Goal: Information Seeking & Learning: Check status

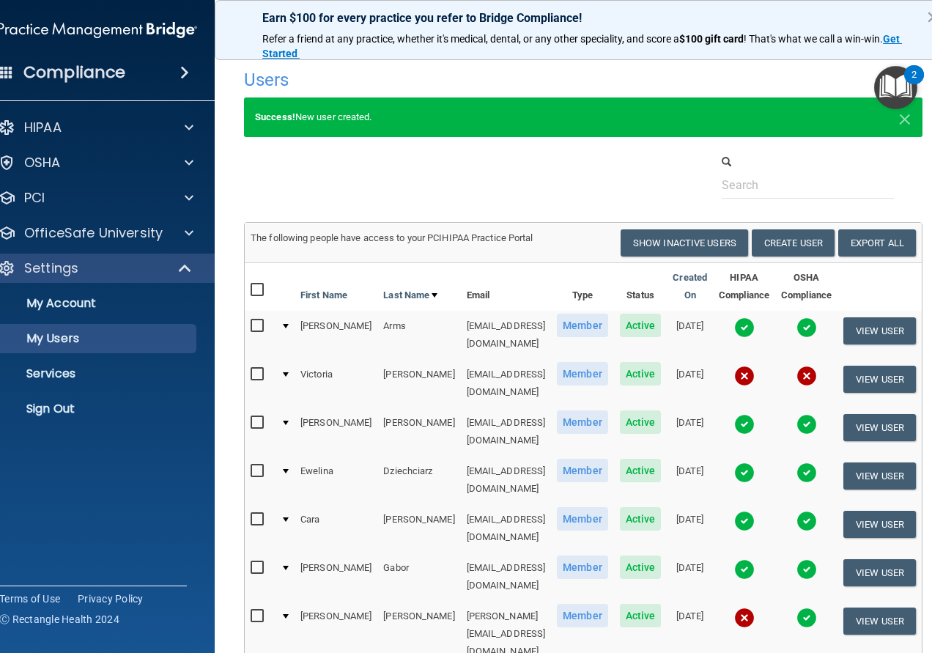
select select "20"
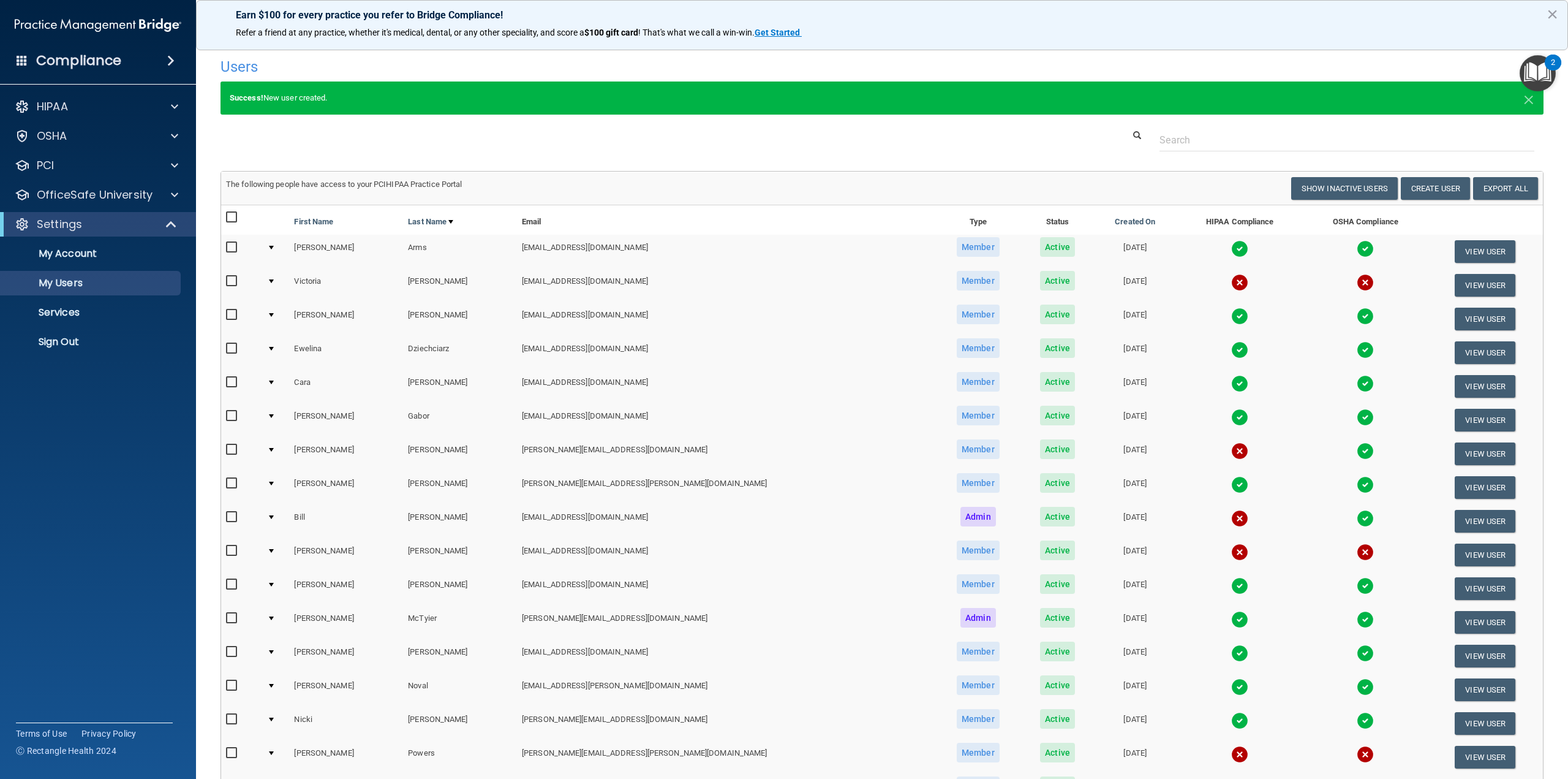
click at [277, 446] on td at bounding box center [276, 454] width 27 height 33
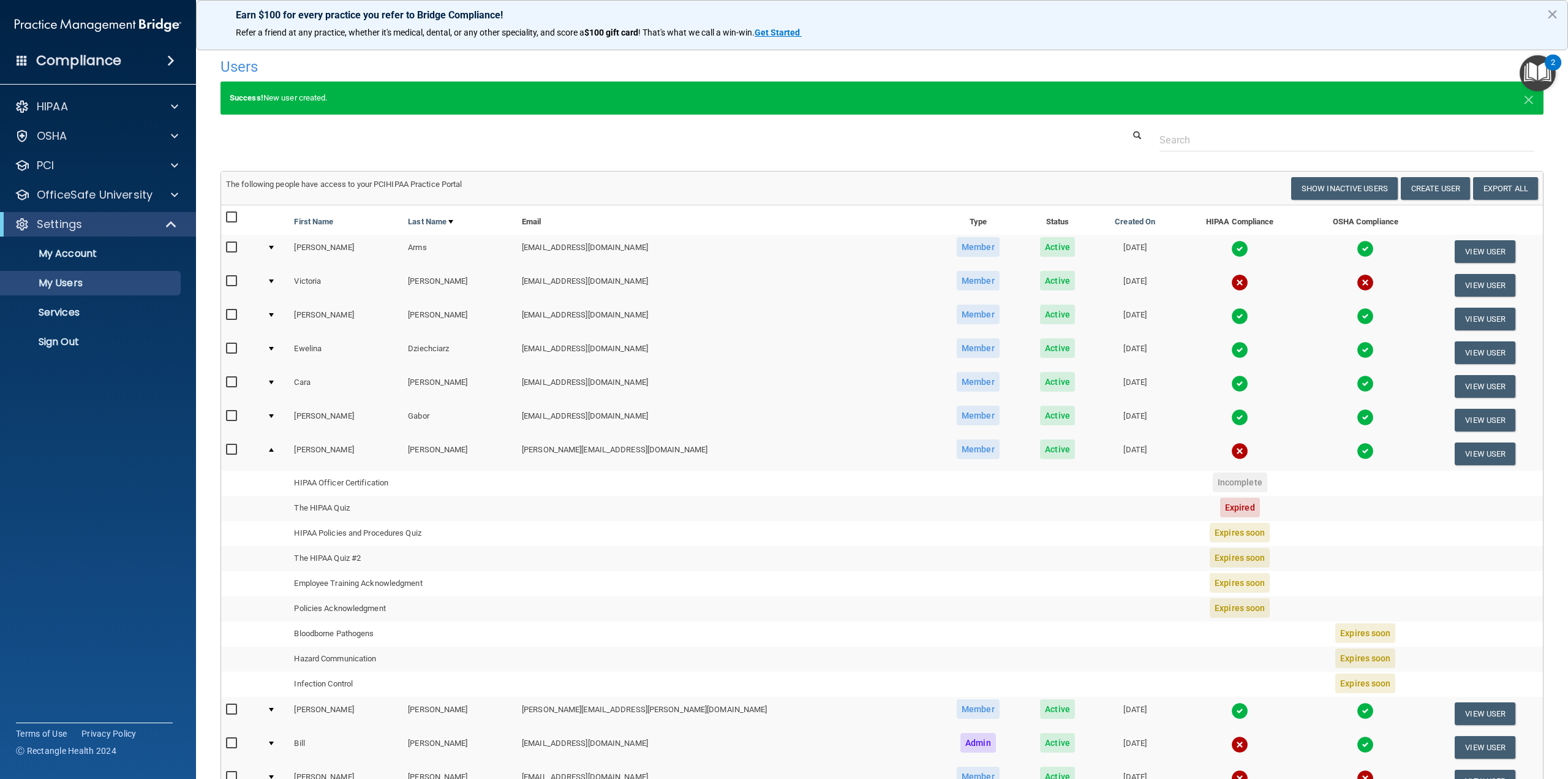
click at [289, 446] on td at bounding box center [276, 454] width 27 height 33
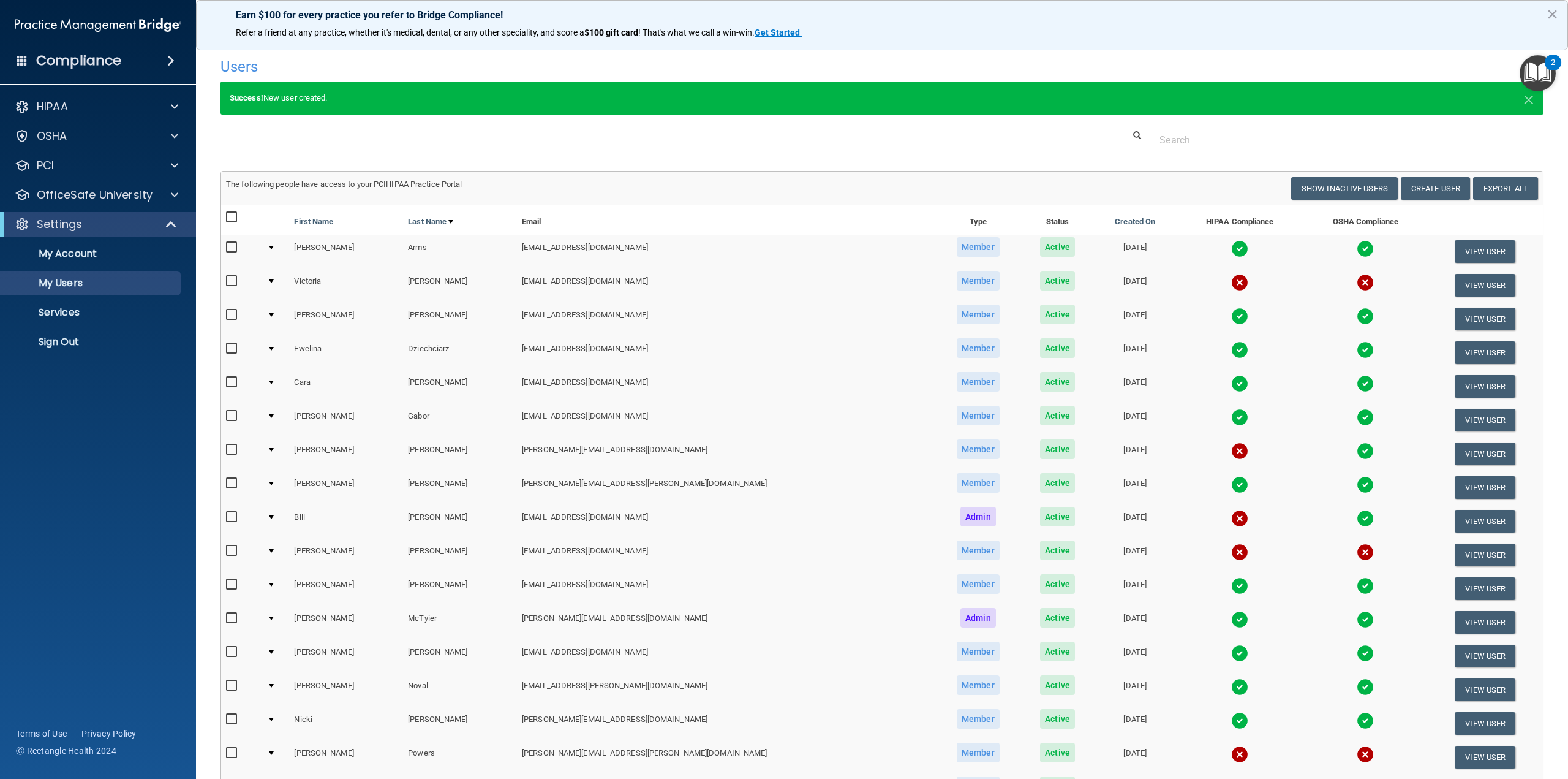
click at [554, 184] on div "The following people have access to your PCIHIPAA Practice Portal" at bounding box center [549, 185] width 665 height 15
click at [276, 453] on td at bounding box center [276, 454] width 27 height 33
click at [274, 451] on div at bounding box center [272, 450] width 5 height 3
click at [279, 446] on td at bounding box center [276, 454] width 27 height 33
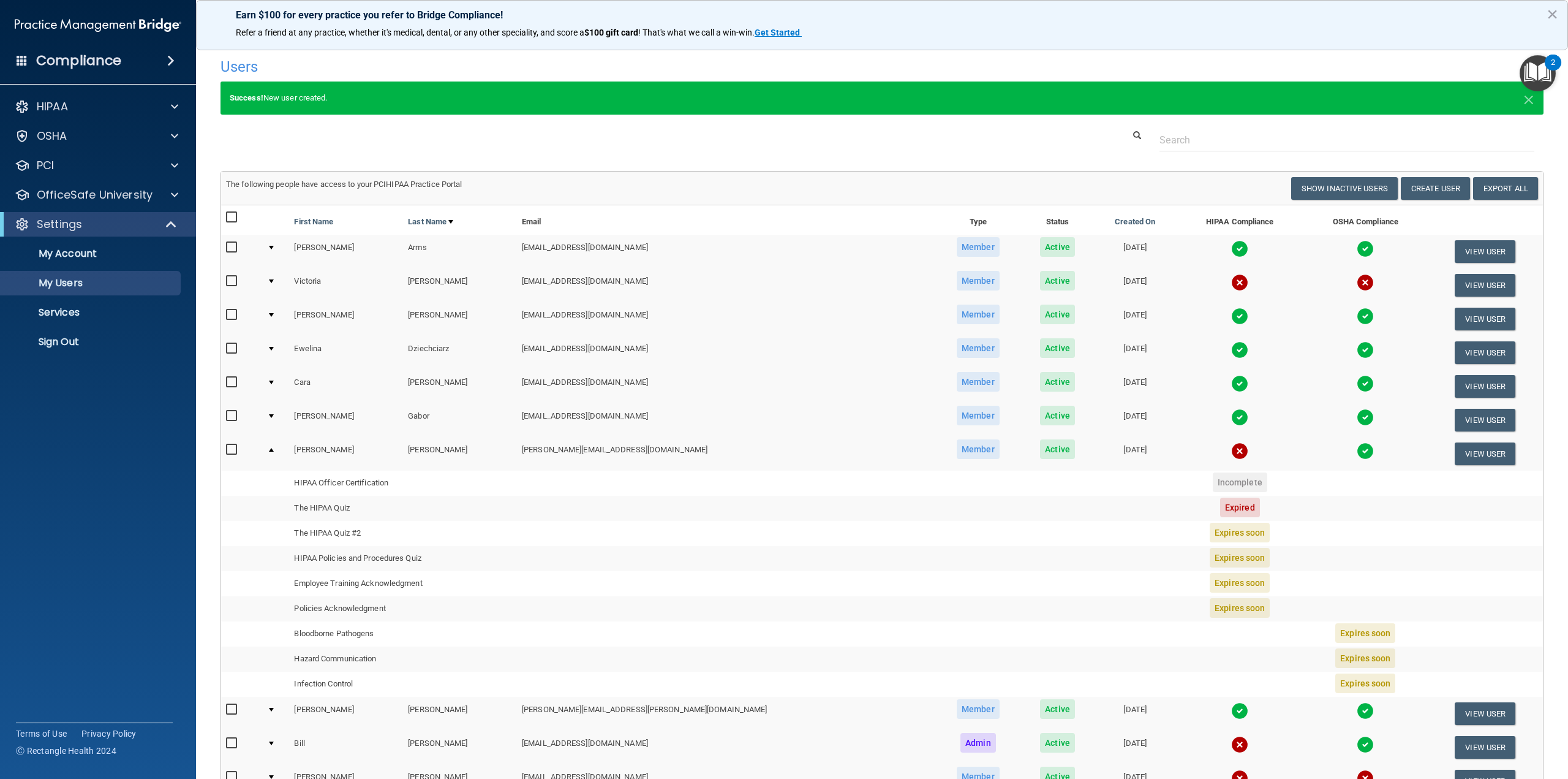
click at [358, 512] on td "The HIPAA Quiz" at bounding box center [403, 508] width 228 height 25
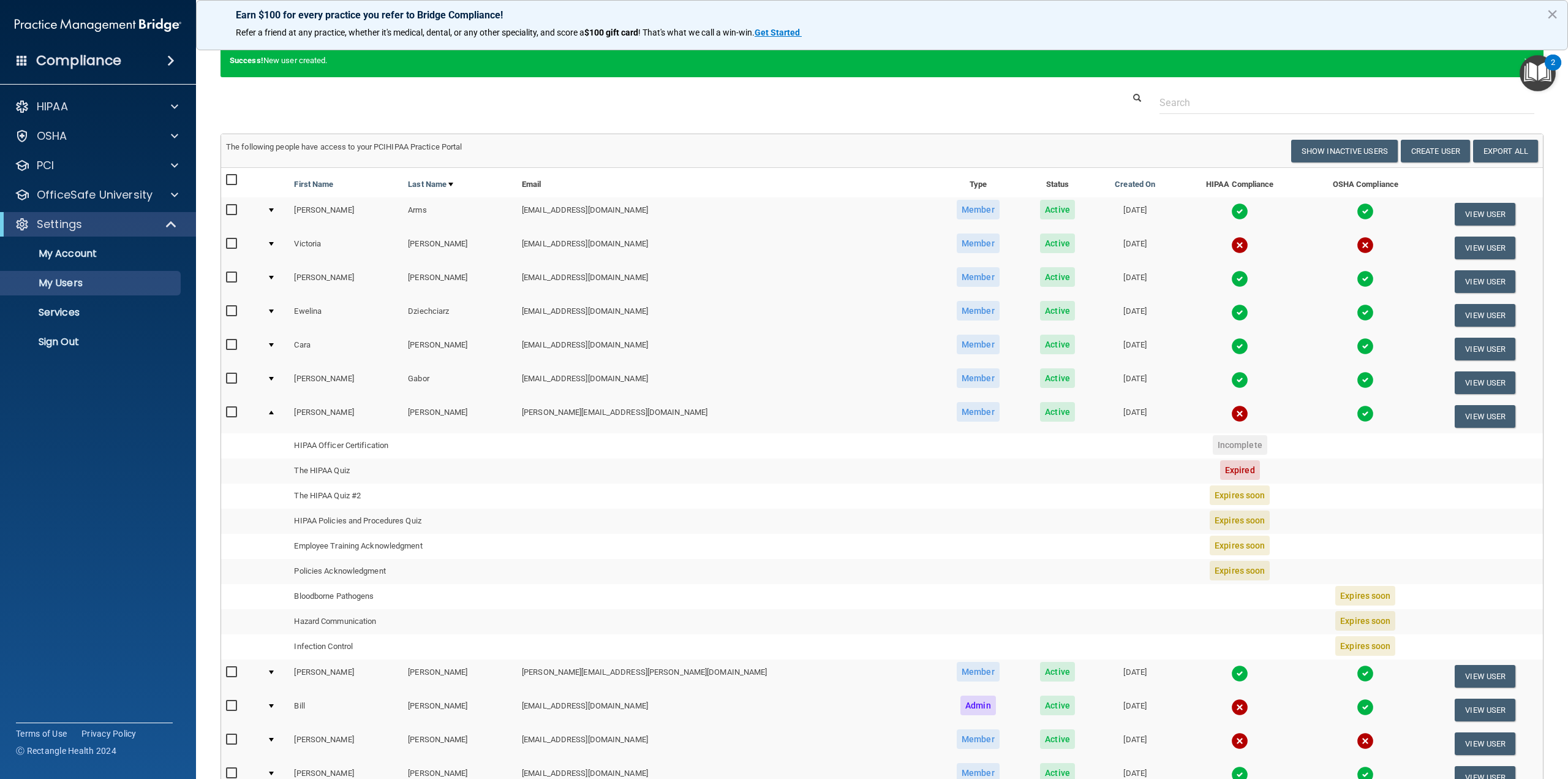
scroll to position [123, 0]
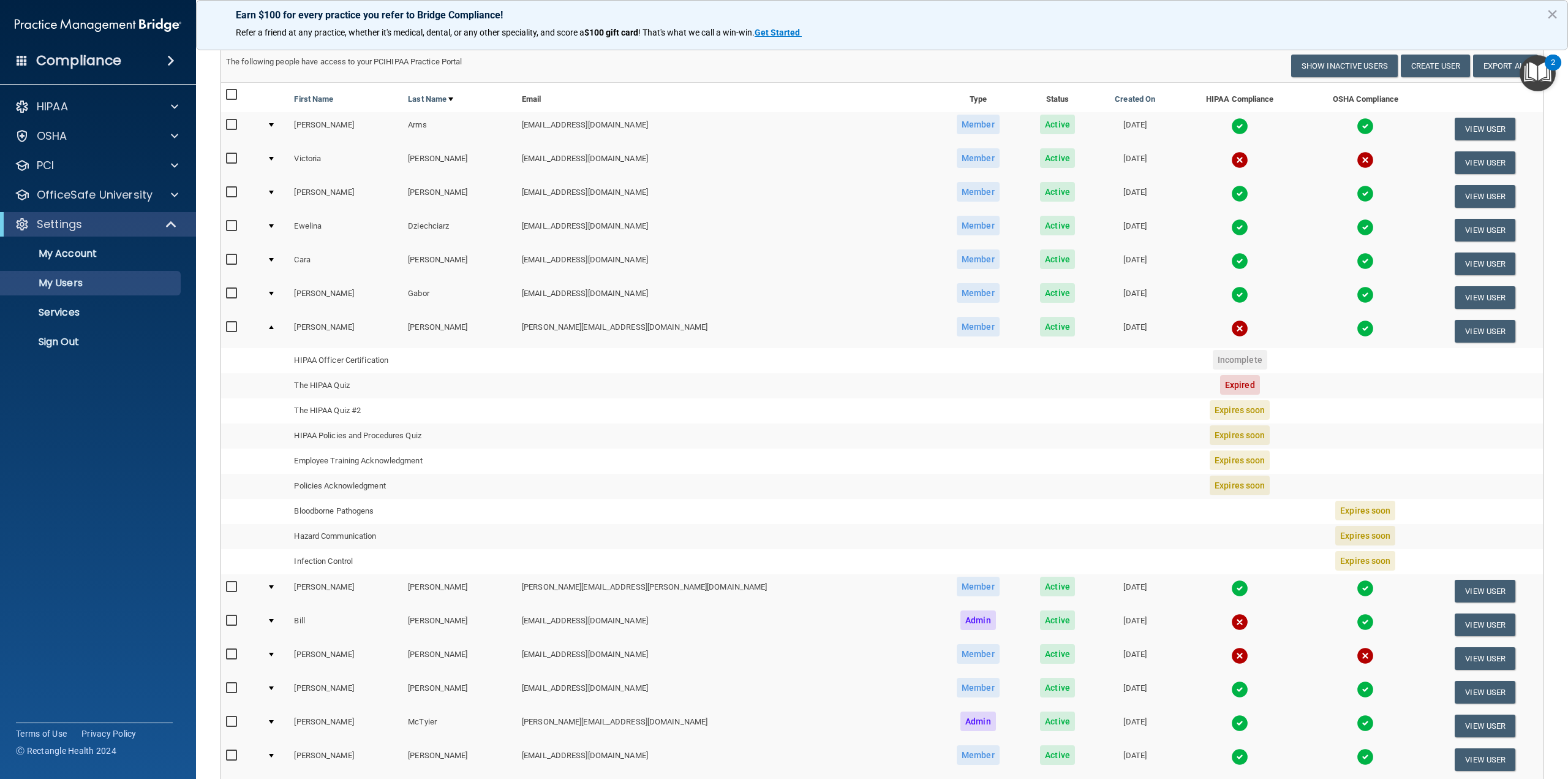
click at [779, 545] on img at bounding box center [1240, 655] width 18 height 18
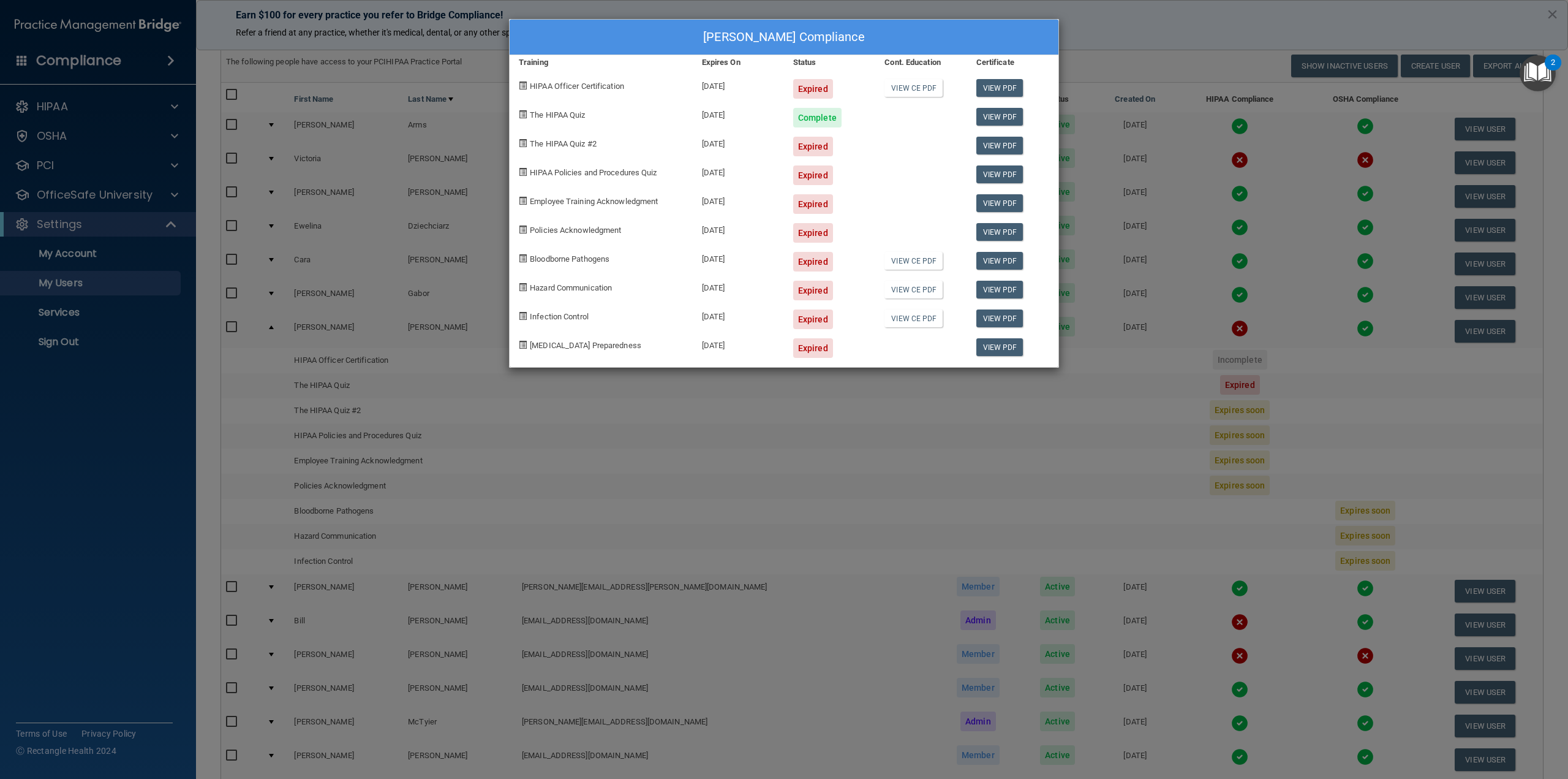
drag, startPoint x: 1068, startPoint y: 8, endPoint x: 1073, endPoint y: 13, distance: 7.1
click at [779, 8] on div "[PERSON_NAME] Compliance Training Expires On Status Cont. Education Certificate…" at bounding box center [784, 390] width 1568 height 779
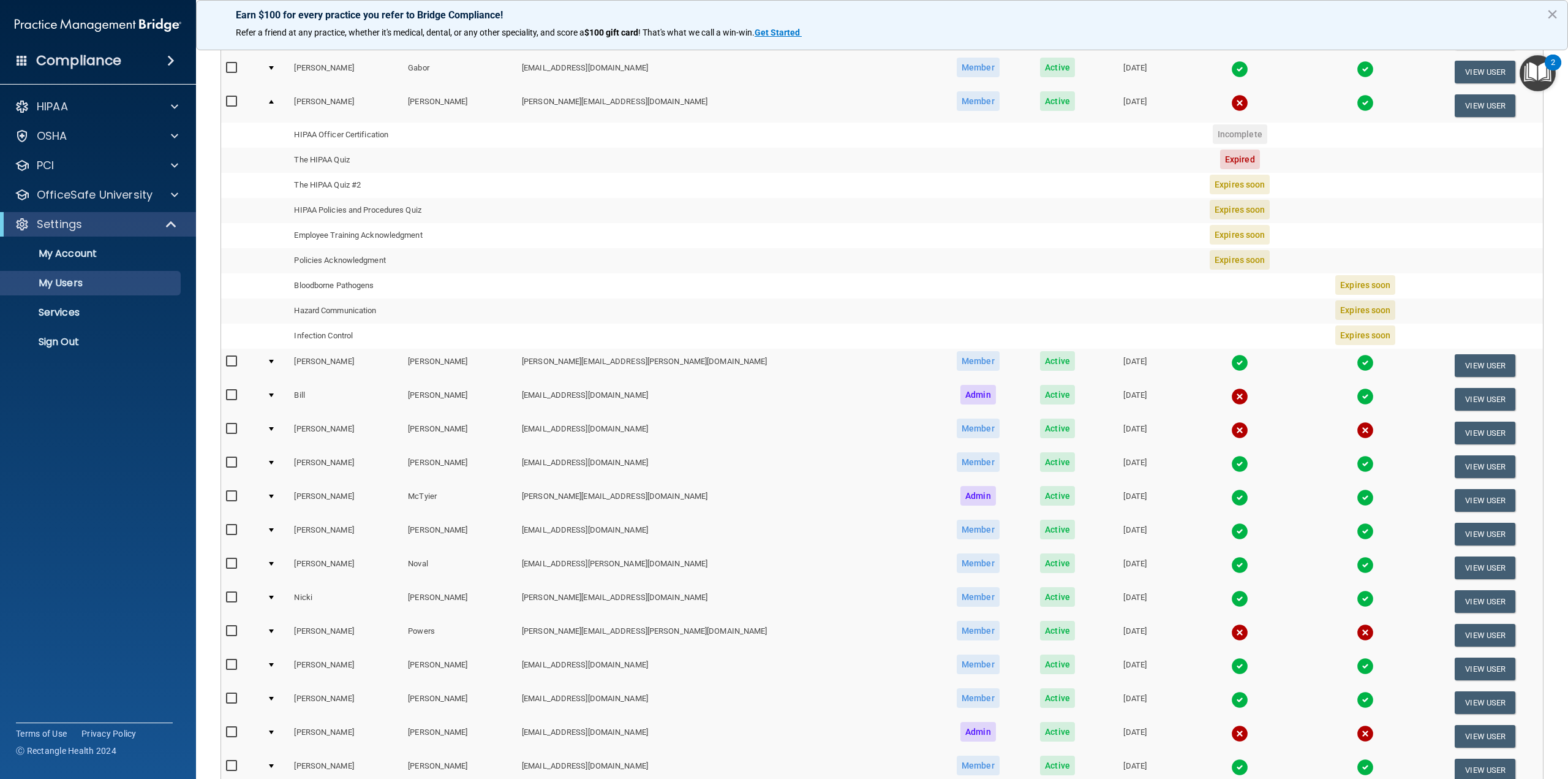
scroll to position [429, 0]
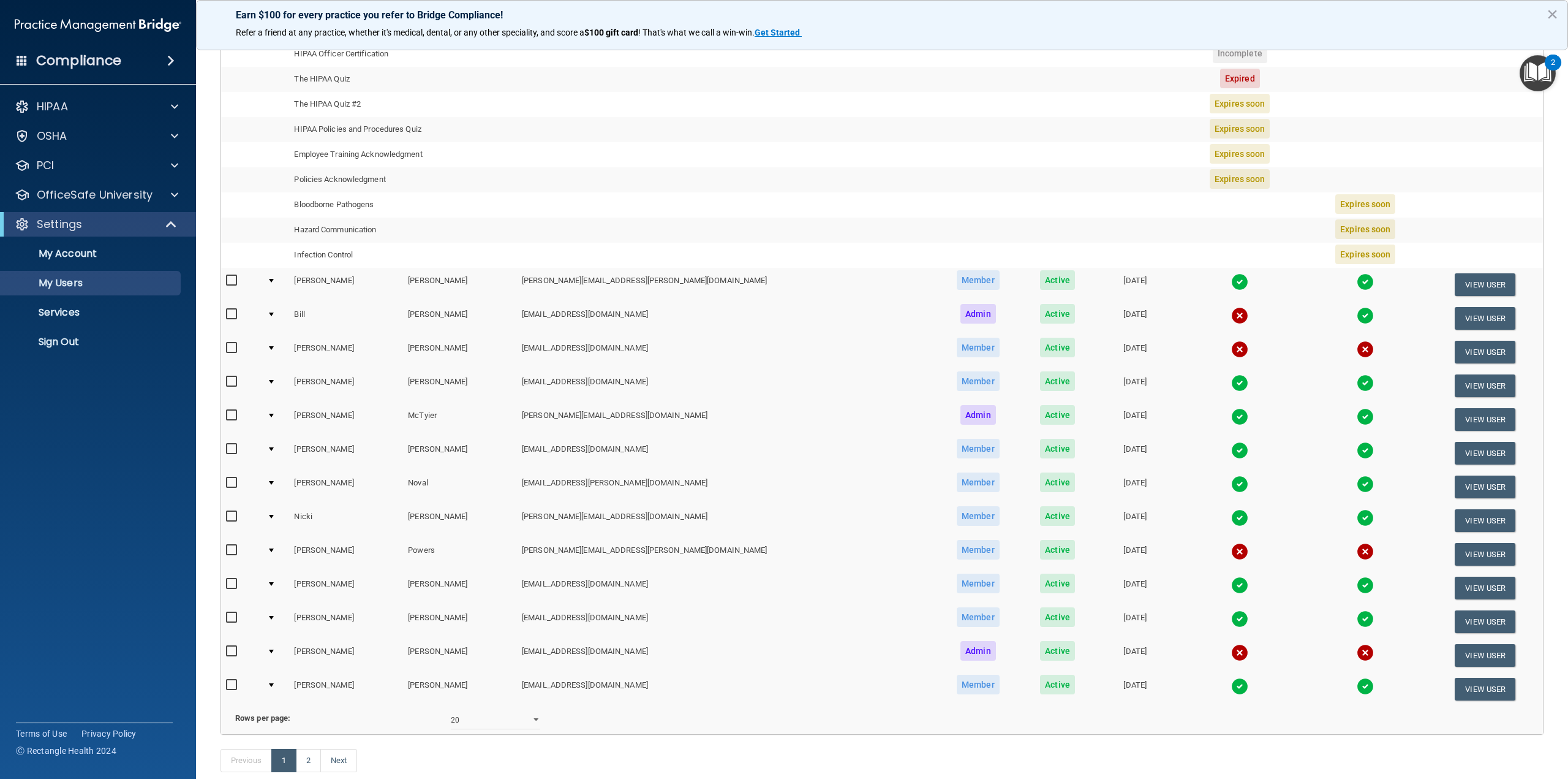
click at [277, 545] on td at bounding box center [276, 554] width 27 height 33
click at [274, 545] on div at bounding box center [272, 550] width 5 height 3
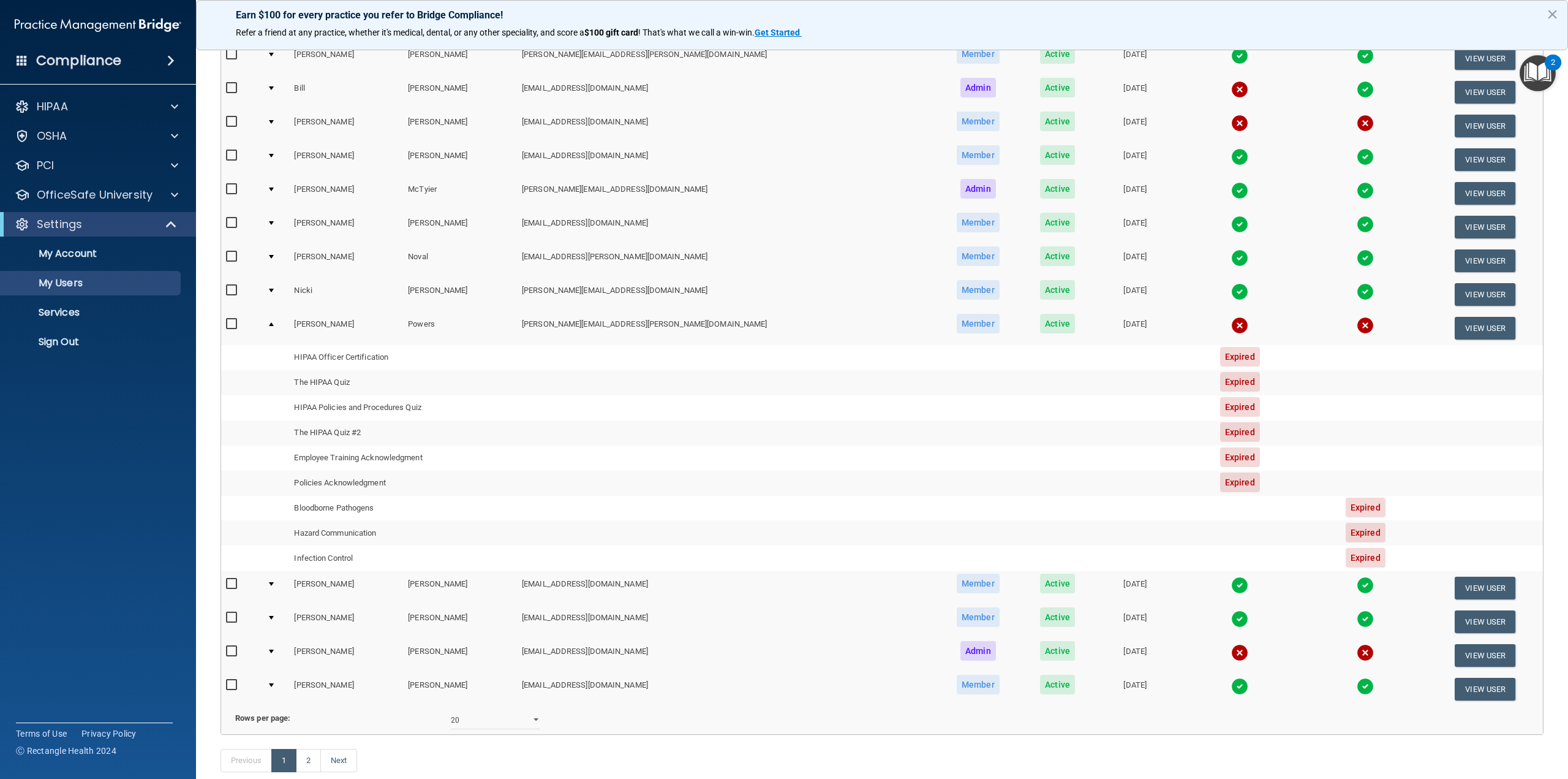
click at [24, 440] on accordion "HIPAA Documents and Policies Report an Incident Business Associates Emergency P…" at bounding box center [98, 354] width 196 height 531
click at [517, 455] on td "Employee Training Acknowledgment" at bounding box center [403, 458] width 228 height 25
click at [274, 545] on div at bounding box center [272, 583] width 5 height 3
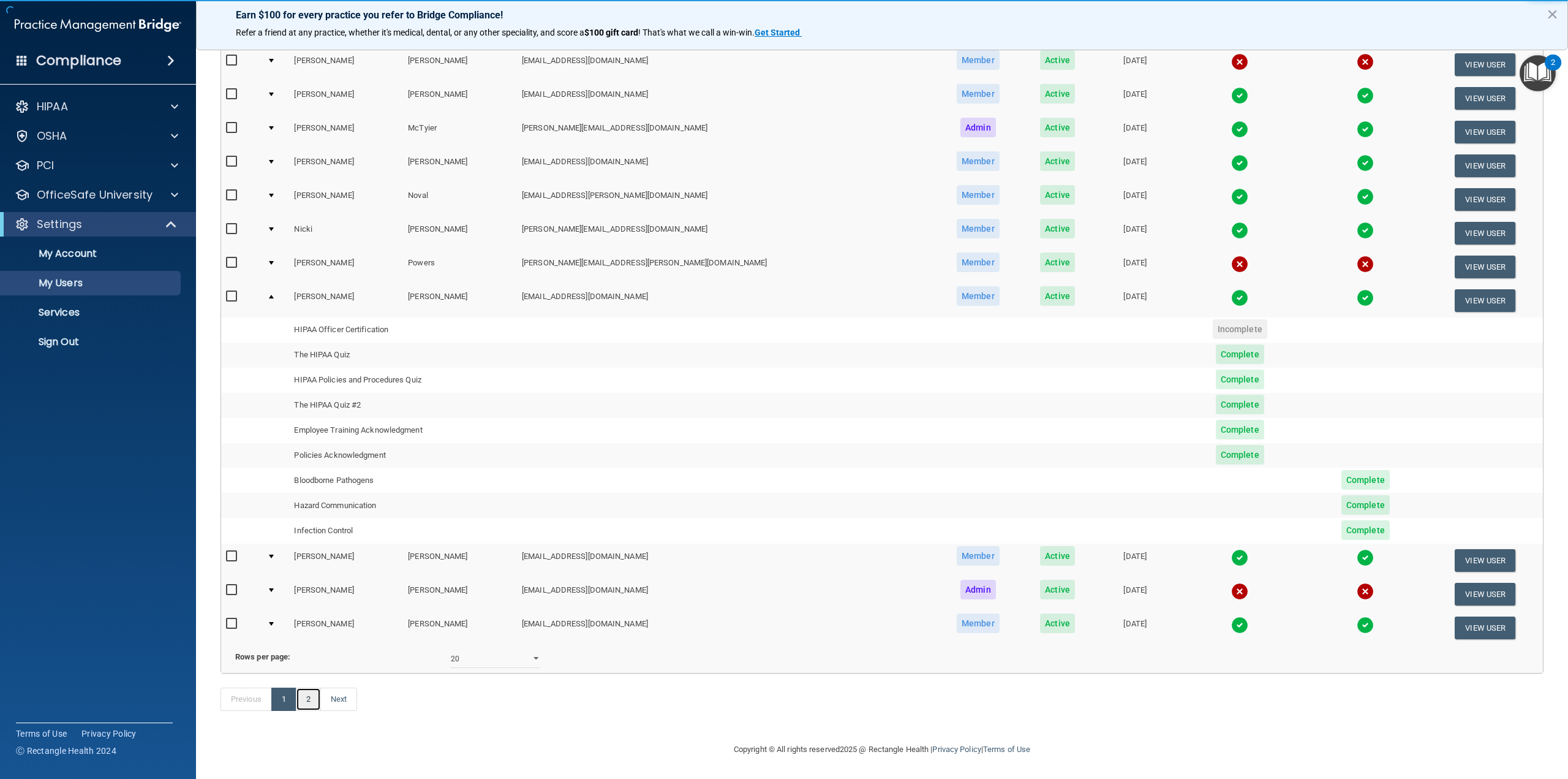
click at [305, 545] on link "2" at bounding box center [308, 699] width 25 height 23
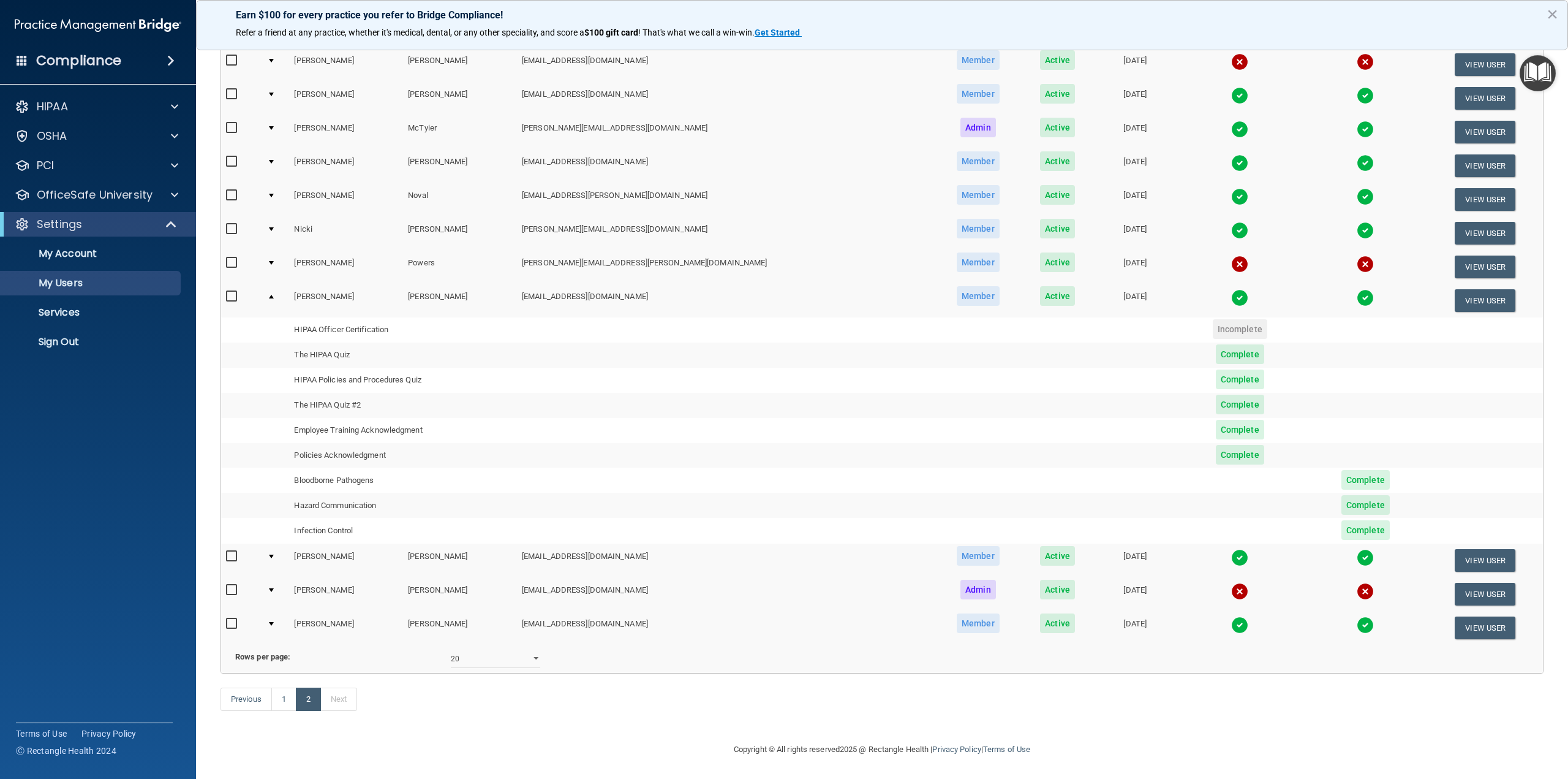
select select "20"
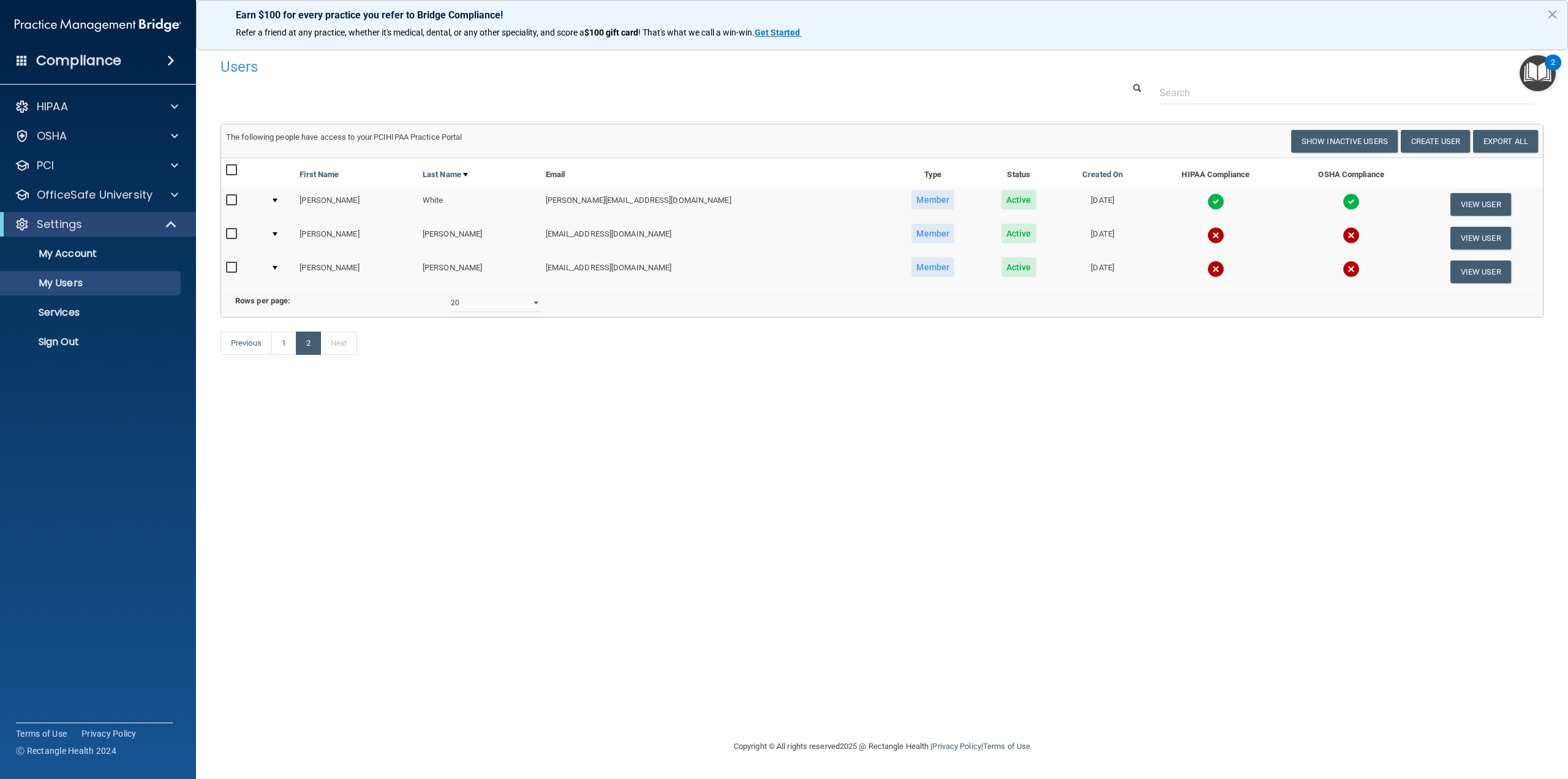
click at [619, 354] on div "Previous 1 2 Next" at bounding box center [882, 345] width 1341 height 56
click at [389, 545] on div "Users Success! New user created. × Error! The user couldn't be created. × Succe…" at bounding box center [882, 390] width 1323 height 675
click at [619, 545] on footer "Copyright © All rights reserved 2025 @ Rectangle Health | Privacy Policy | Term…" at bounding box center [882, 746] width 1323 height 40
click at [360, 545] on div "Users Success! New user created. × Error! The user couldn't be created. × Succe…" at bounding box center [882, 390] width 1323 height 675
click at [525, 545] on div "Users Success! New user created. × Error! The user couldn't be created. × Succe…" at bounding box center [882, 390] width 1323 height 675
